Goal: Transaction & Acquisition: Download file/media

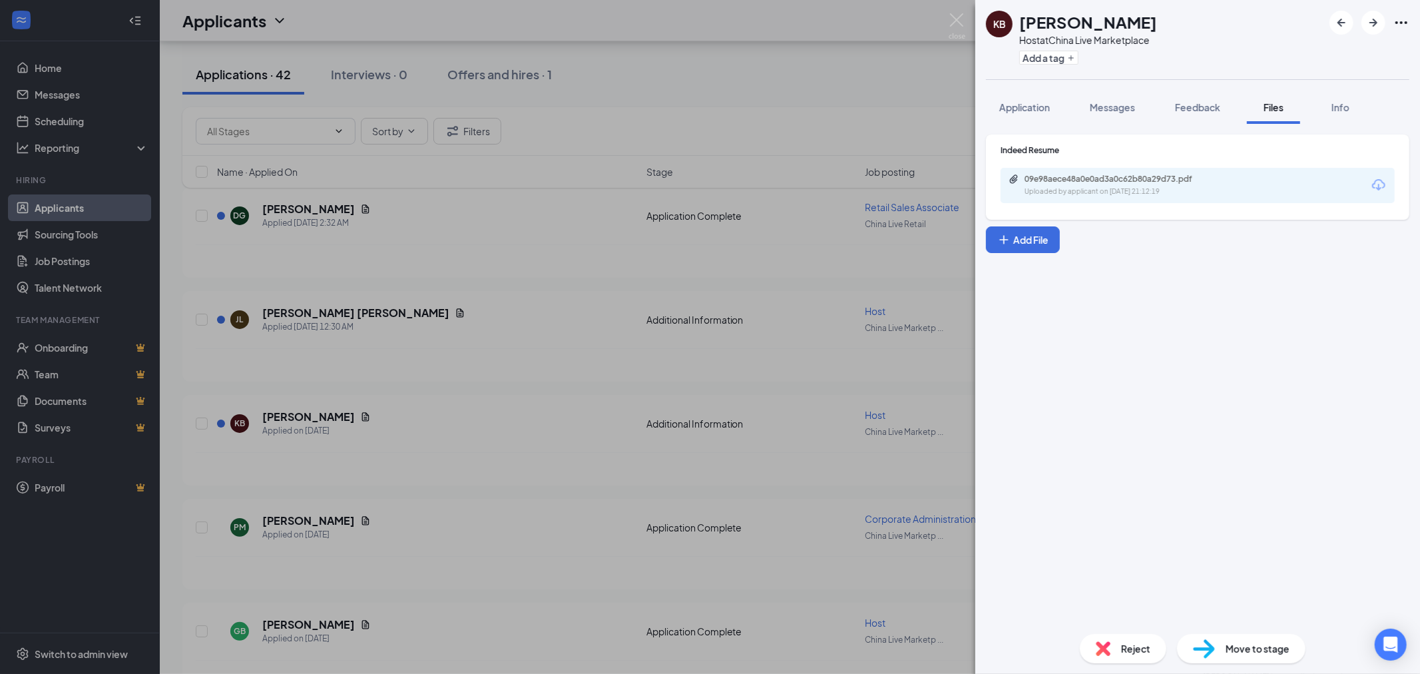
scroll to position [148, 0]
click at [1340, 17] on icon "ArrowLeftNew" at bounding box center [1342, 23] width 16 height 16
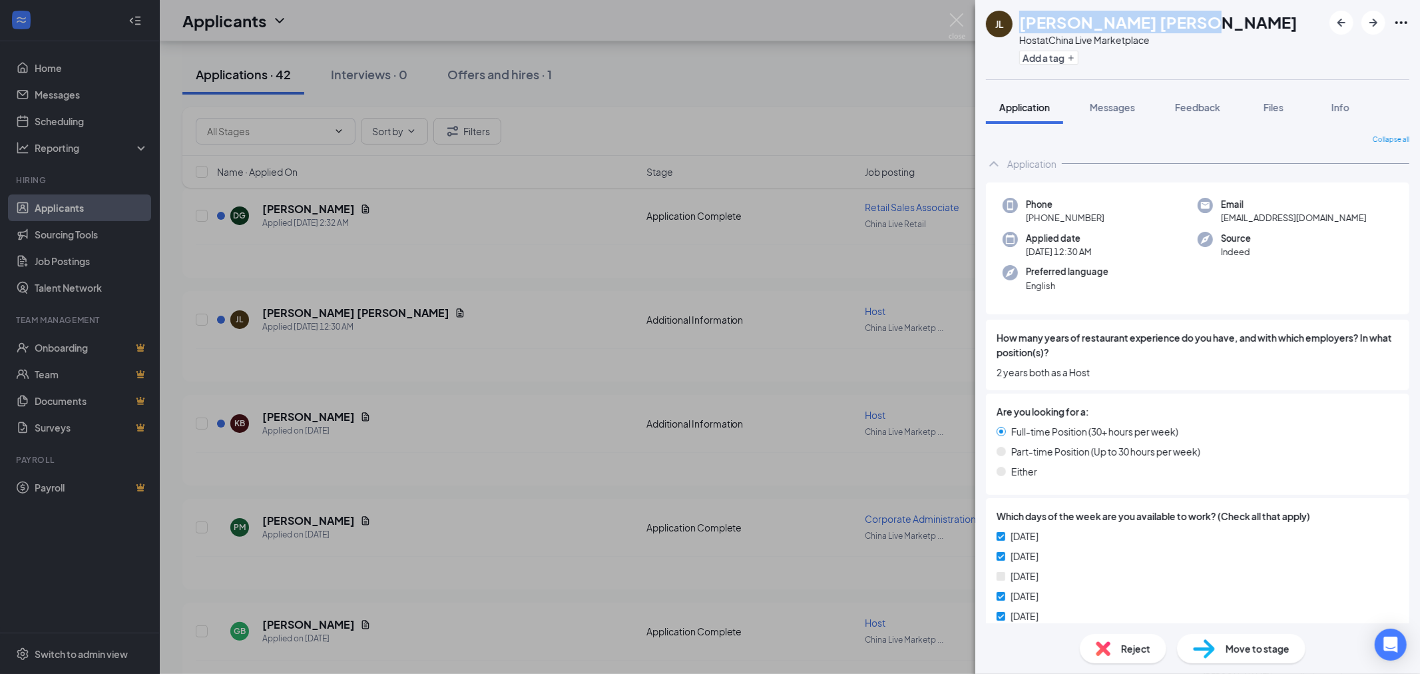
drag, startPoint x: 1242, startPoint y: 19, endPoint x: 1015, endPoint y: 17, distance: 227.1
click at [1015, 17] on div "[PERSON_NAME] [PERSON_NAME] [PERSON_NAME] Host at [GEOGRAPHIC_DATA] Live Market…" at bounding box center [1197, 39] width 445 height 79
copy div "[PERSON_NAME] [PERSON_NAME]"
click at [1280, 110] on span "Files" at bounding box center [1274, 107] width 20 height 12
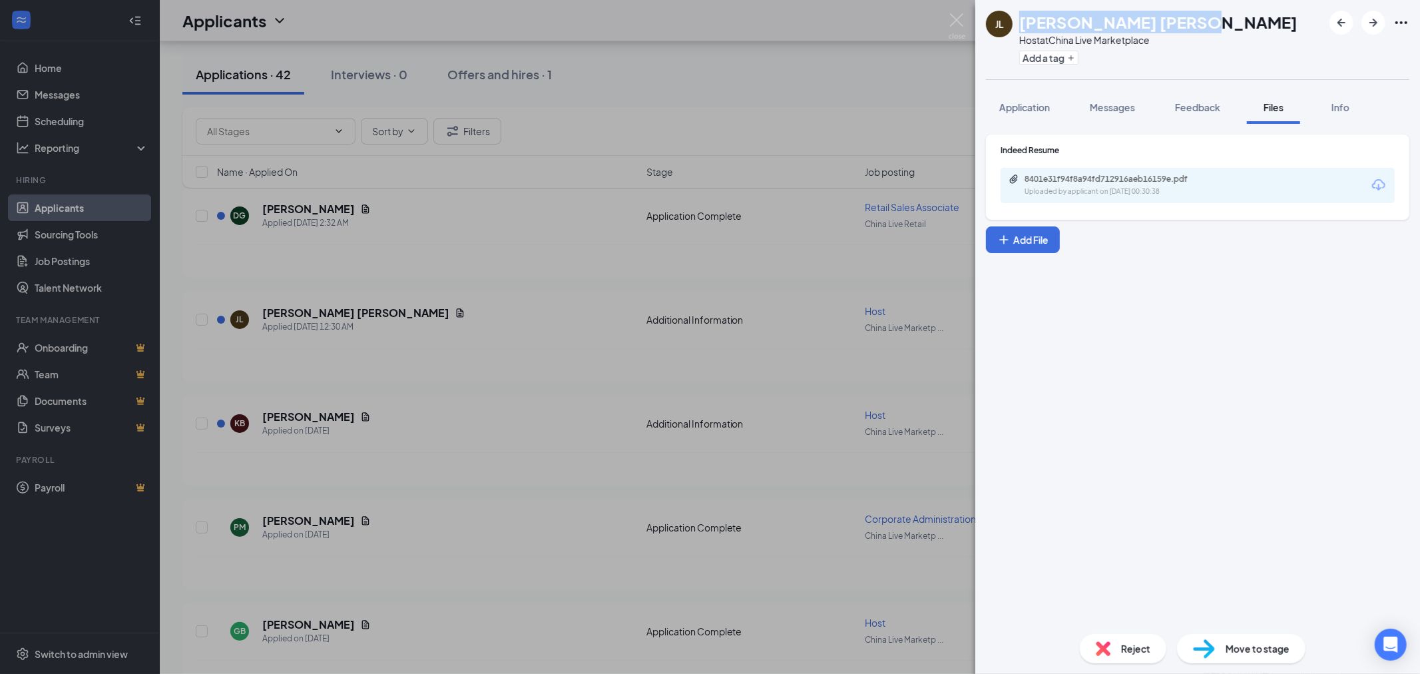
click at [1380, 183] on icon "Download" at bounding box center [1379, 185] width 16 height 16
click at [1342, 28] on icon "ArrowLeftNew" at bounding box center [1342, 23] width 16 height 16
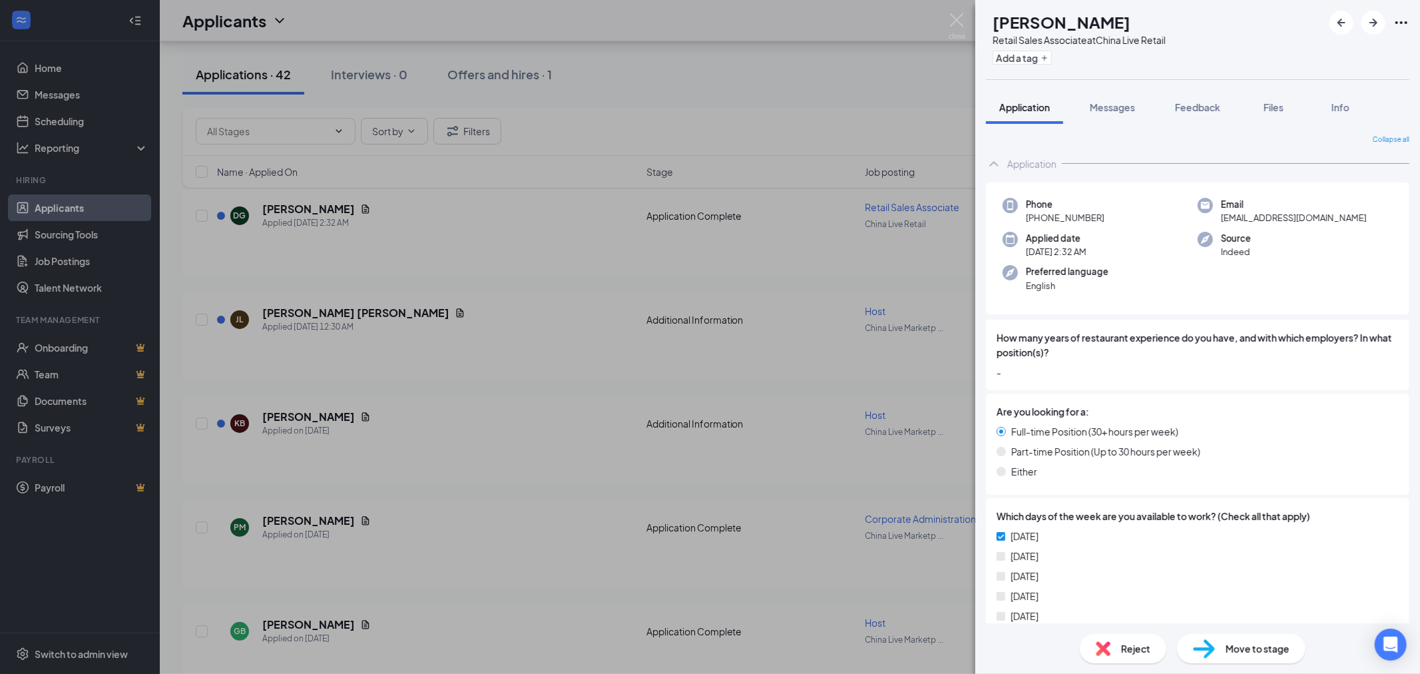
drag, startPoint x: 1163, startPoint y: 17, endPoint x: 1042, endPoint y: 30, distance: 121.3
click at [1021, 27] on div "[PERSON_NAME]" at bounding box center [1079, 22] width 173 height 23
copy h1 "[PERSON_NAME]"
click at [1272, 109] on span "Files" at bounding box center [1274, 107] width 20 height 12
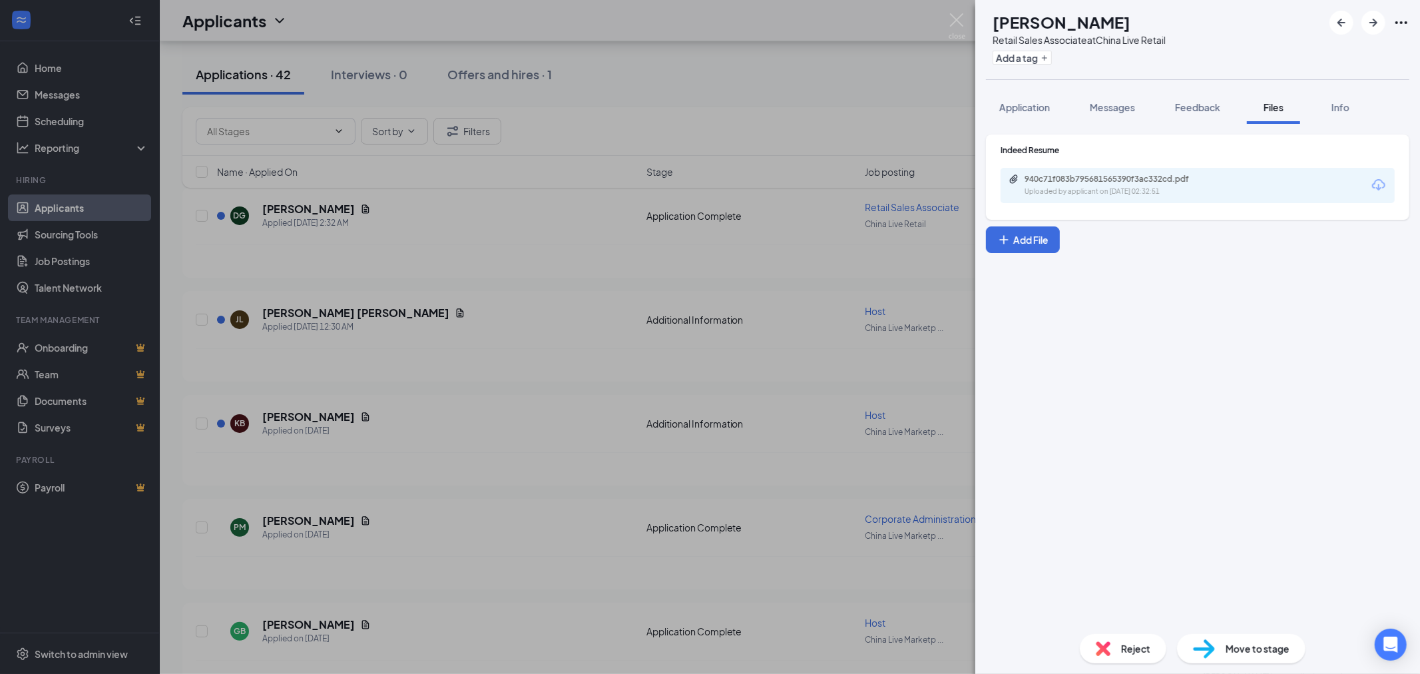
click at [1372, 182] on icon "Download" at bounding box center [1379, 185] width 16 height 16
